Goal: Transaction & Acquisition: Purchase product/service

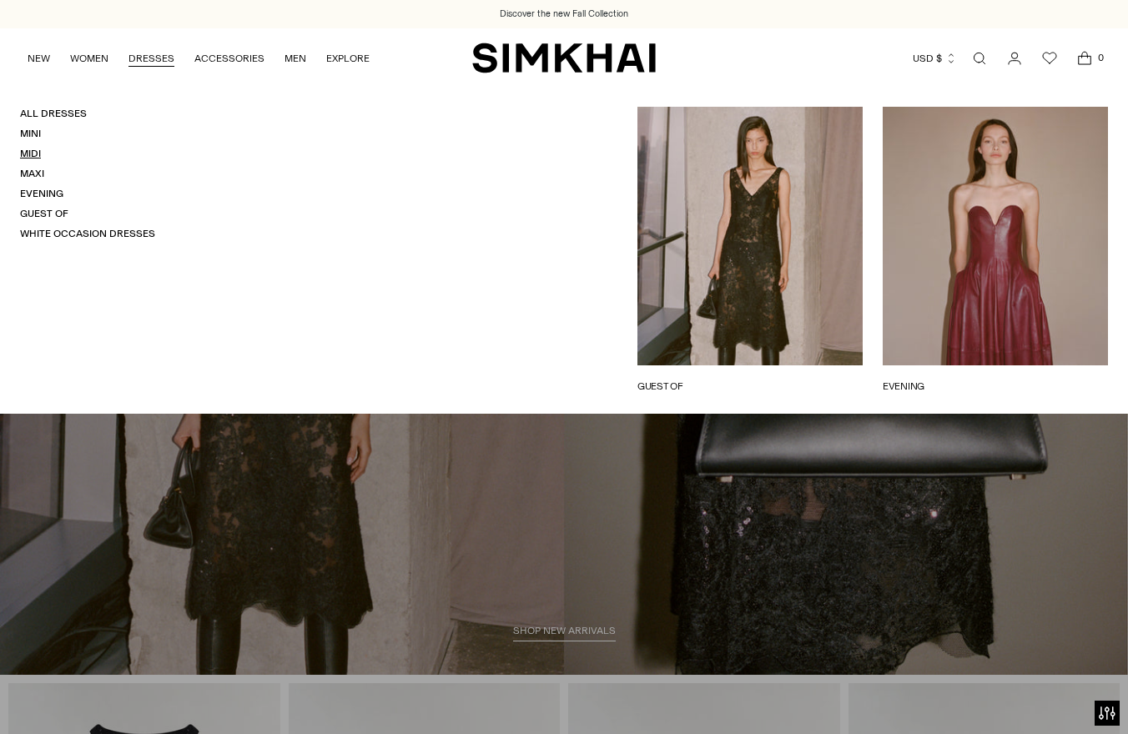
click at [30, 155] on link "Midi" at bounding box center [30, 154] width 21 height 12
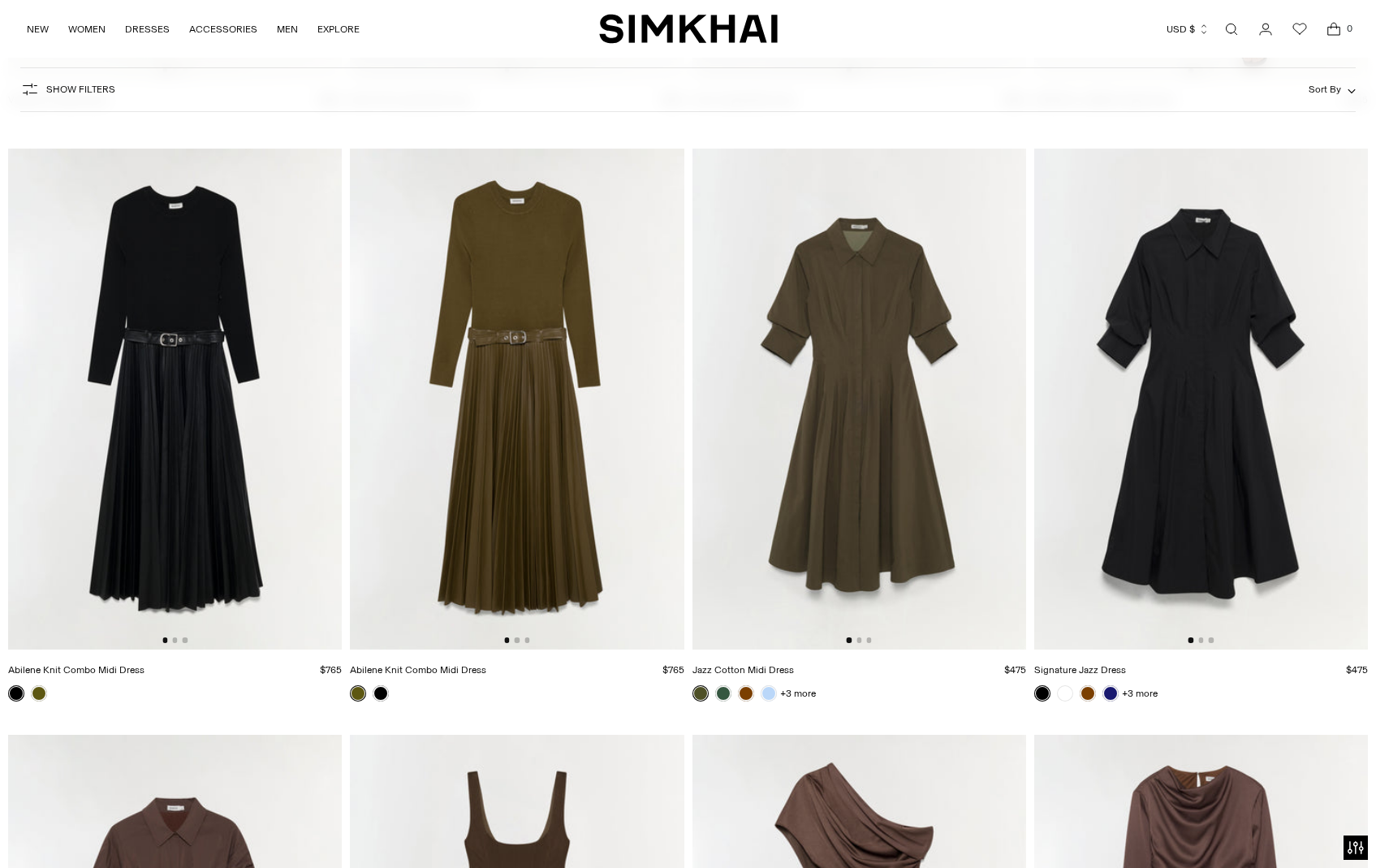
scroll to position [4213, 0]
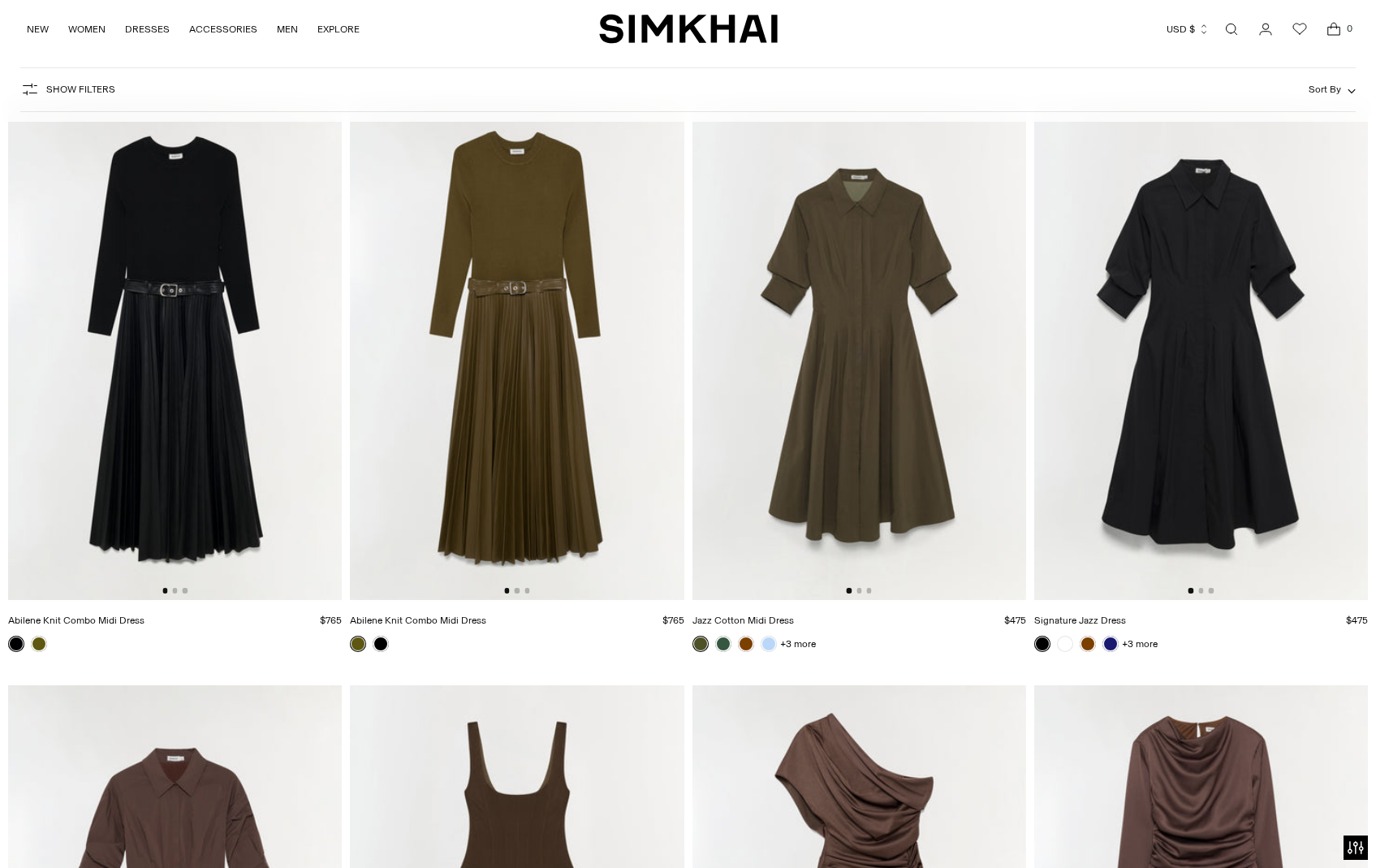
click at [1097, 408] on img at bounding box center [1201, 349] width 334 height 501
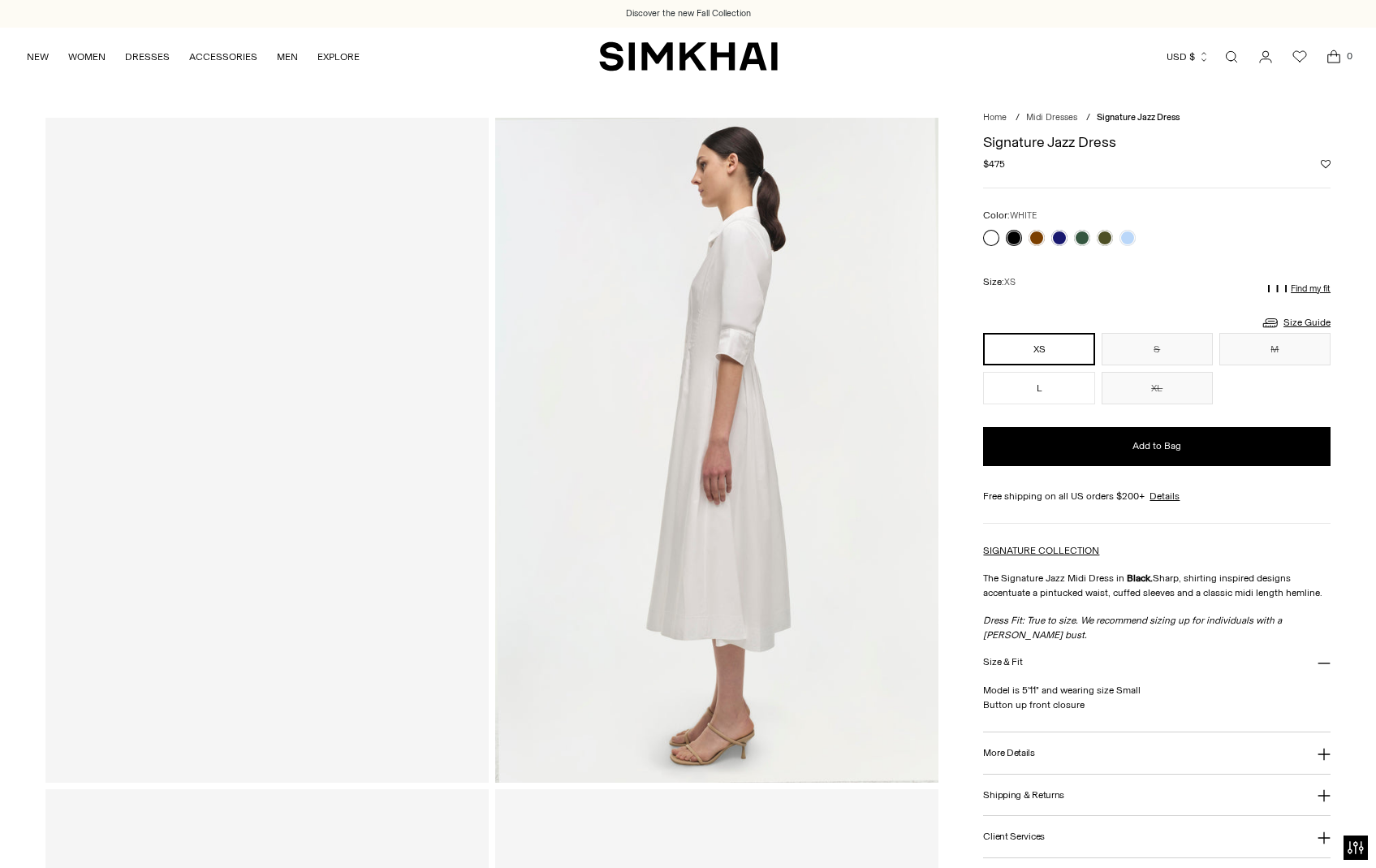
click at [993, 234] on link at bounding box center [991, 237] width 17 height 17
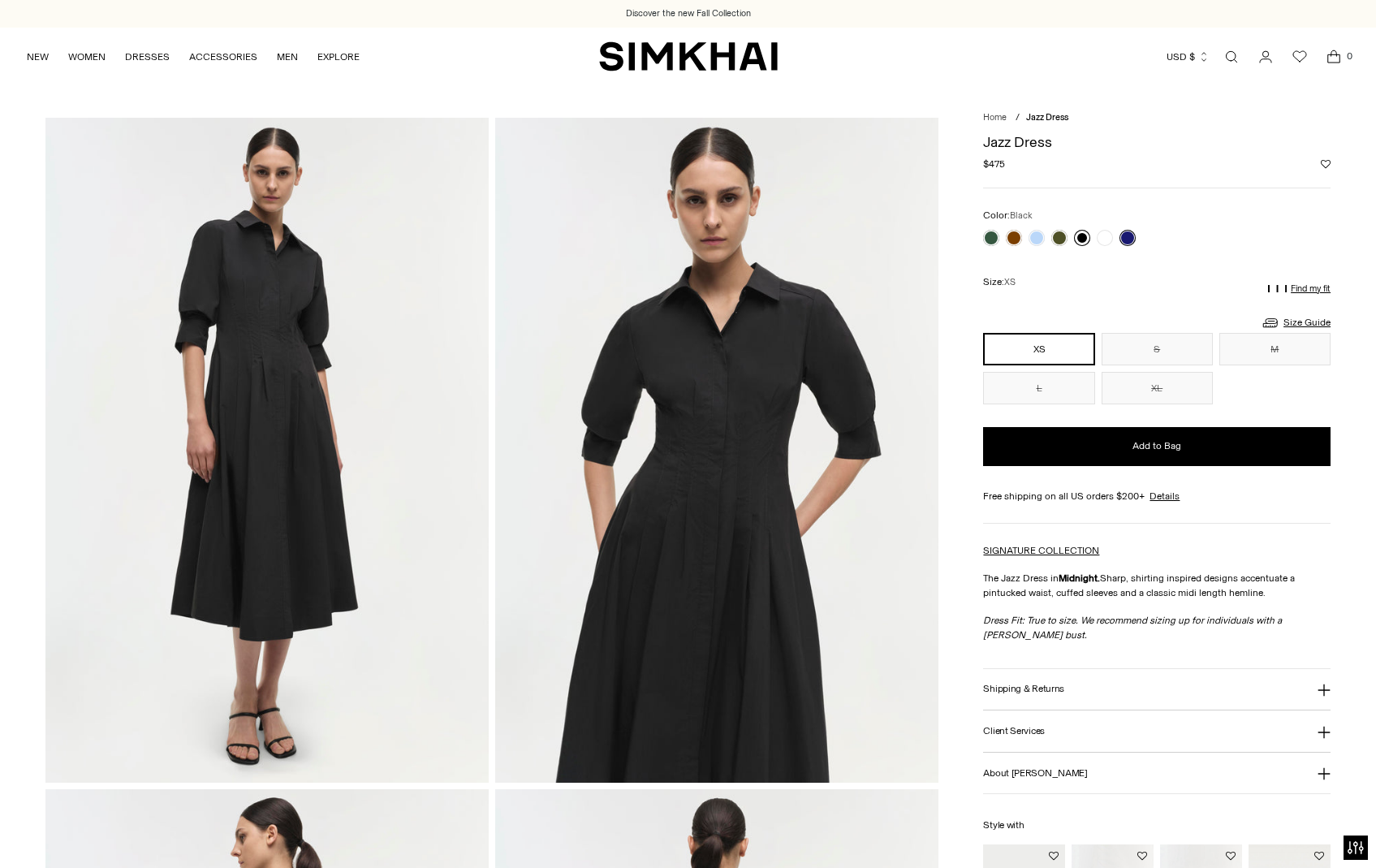
click at [1084, 235] on link at bounding box center [1082, 237] width 17 height 17
